Goal: Task Accomplishment & Management: Manage account settings

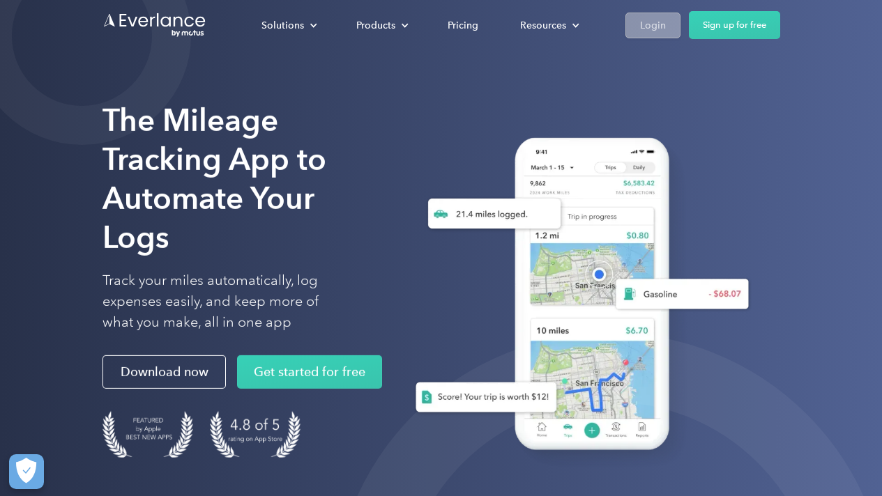
click at [644, 24] on div "Login" at bounding box center [653, 25] width 26 height 17
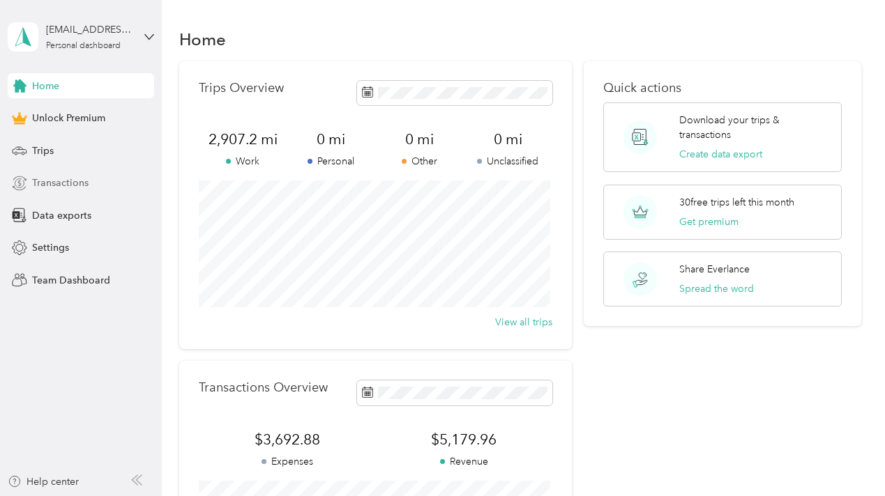
click at [65, 184] on span "Transactions" at bounding box center [60, 183] width 56 height 15
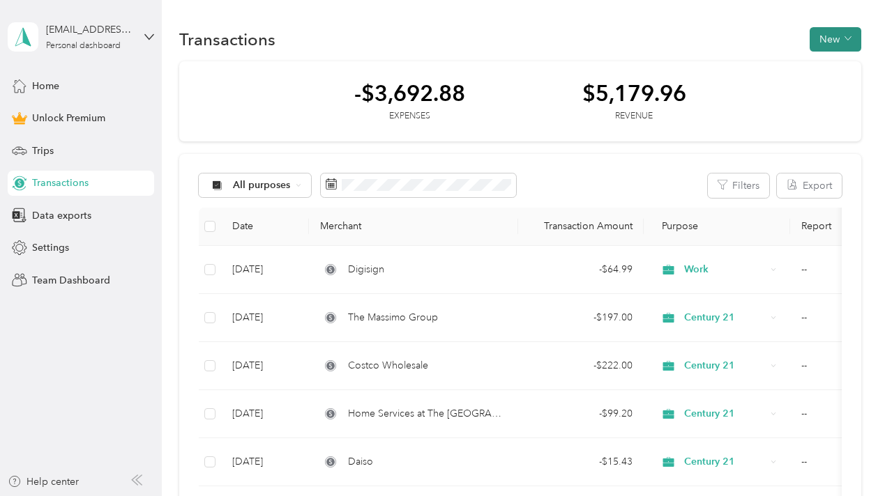
click at [847, 42] on span "button" at bounding box center [847, 39] width 7 height 12
click at [828, 65] on span "Expense" at bounding box center [829, 66] width 38 height 15
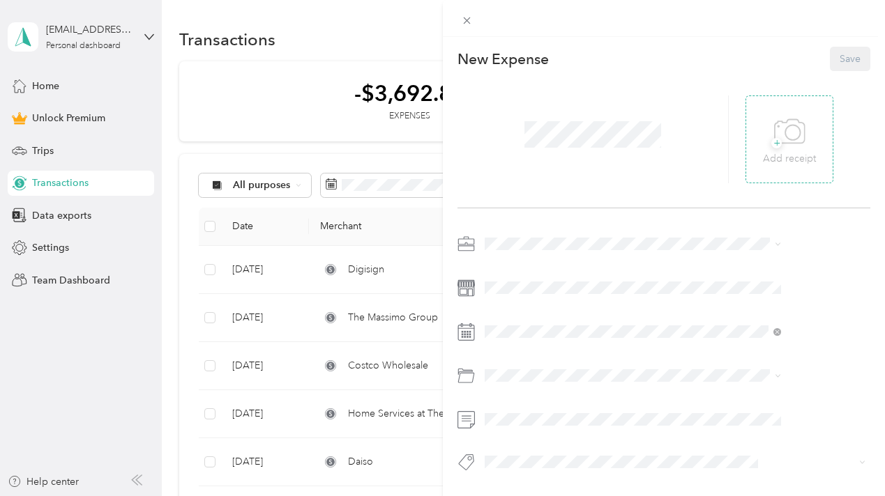
click at [797, 132] on icon at bounding box center [789, 132] width 31 height 38
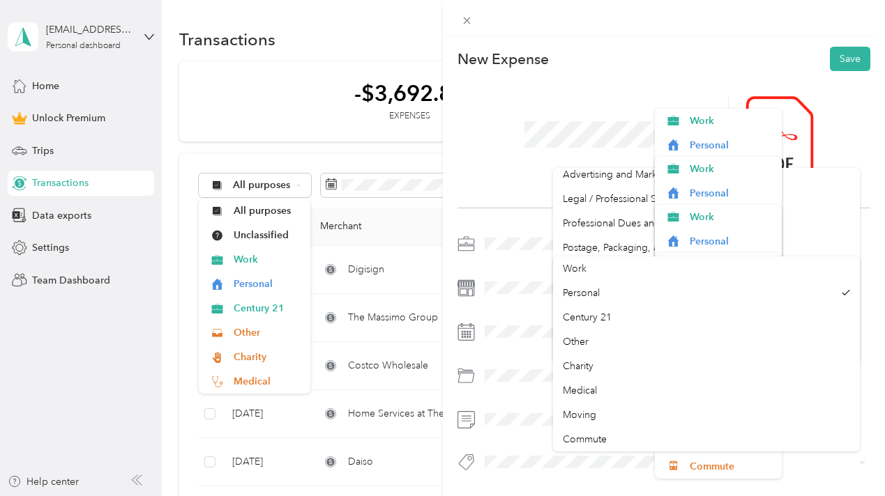
scroll to position [456, 0]
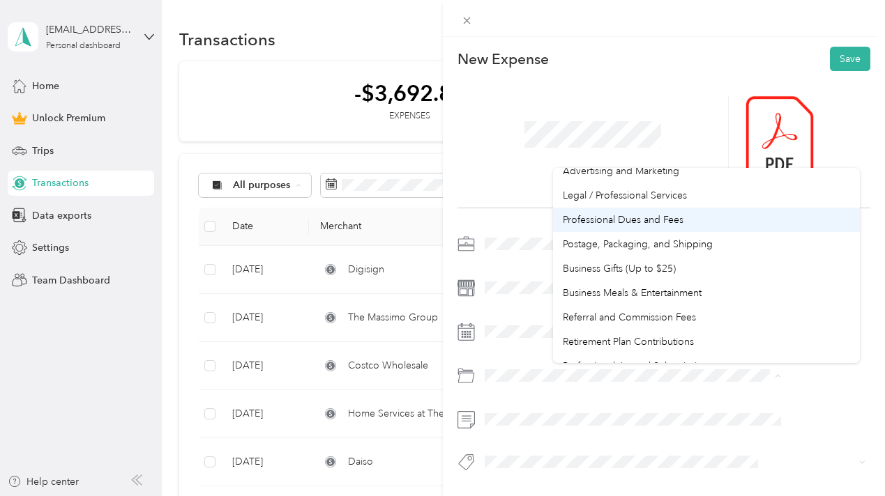
click at [621, 220] on span "Professional Dues and Fees" at bounding box center [623, 220] width 121 height 12
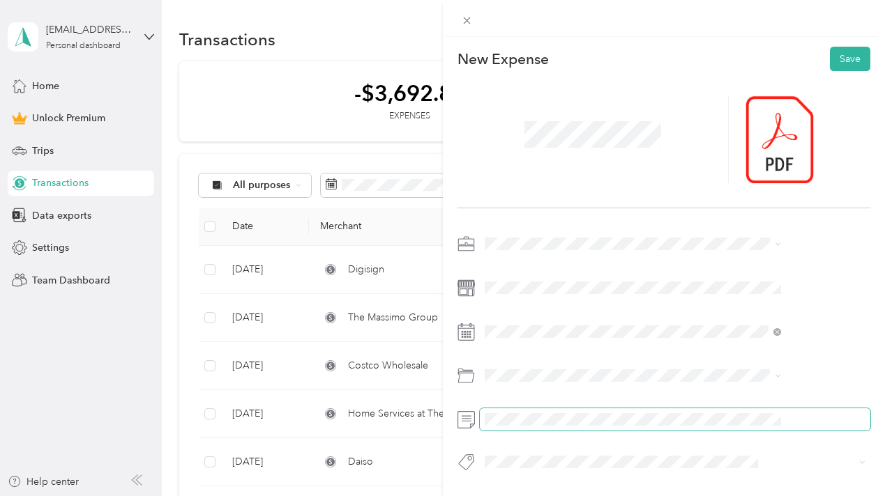
scroll to position [0, 0]
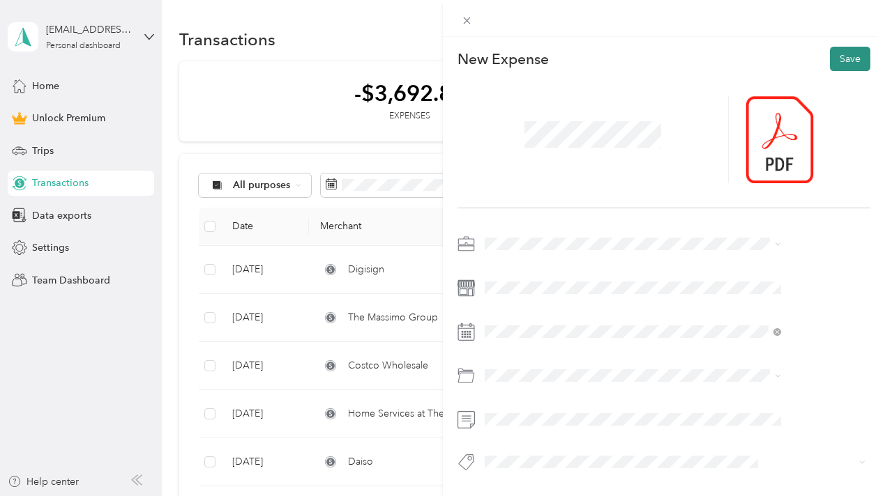
click at [839, 59] on button "Save" at bounding box center [850, 59] width 40 height 24
